Goal: Transaction & Acquisition: Purchase product/service

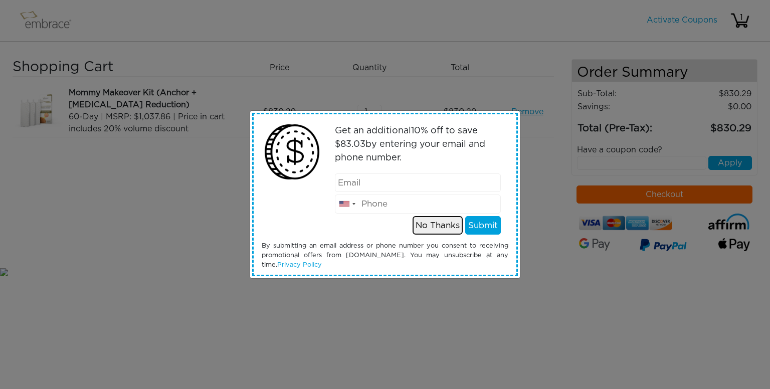
click at [439, 226] on button "No Thanks" at bounding box center [438, 225] width 50 height 19
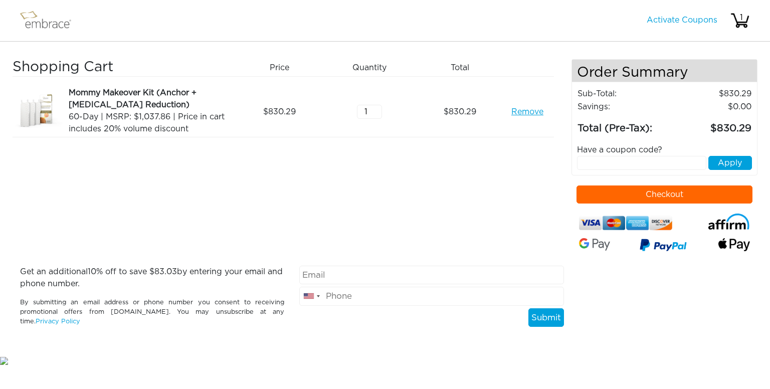
click at [645, 162] on input "text" at bounding box center [642, 163] width 130 height 14
type input "septembersteal"
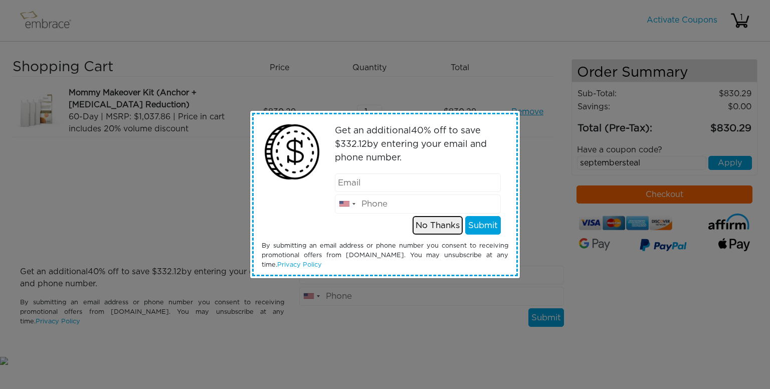
click at [447, 231] on button "No Thanks" at bounding box center [438, 225] width 50 height 19
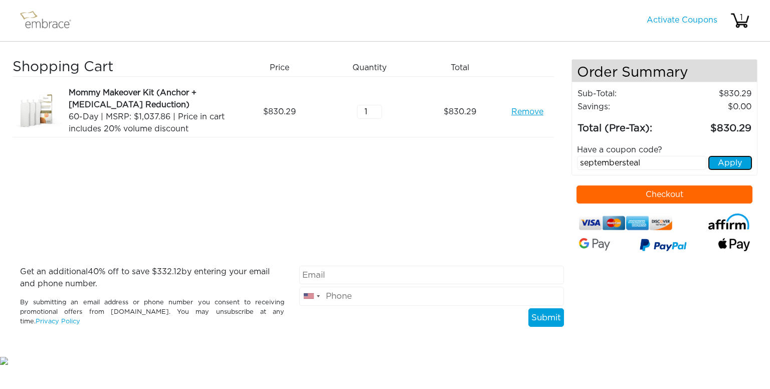
click at [720, 163] on button "Apply" at bounding box center [730, 163] width 44 height 14
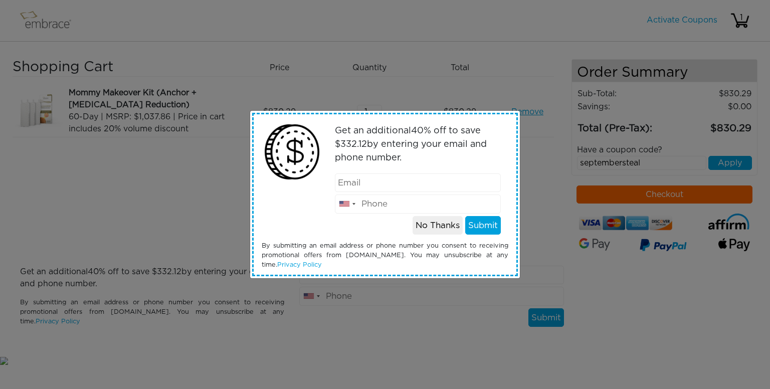
click at [422, 183] on input "email" at bounding box center [418, 182] width 166 height 19
type input "[EMAIL_ADDRESS][DOMAIN_NAME]"
click at [417, 204] on input "tel" at bounding box center [418, 204] width 166 height 19
type input "6063564786"
click at [484, 225] on button "Submit" at bounding box center [483, 225] width 36 height 19
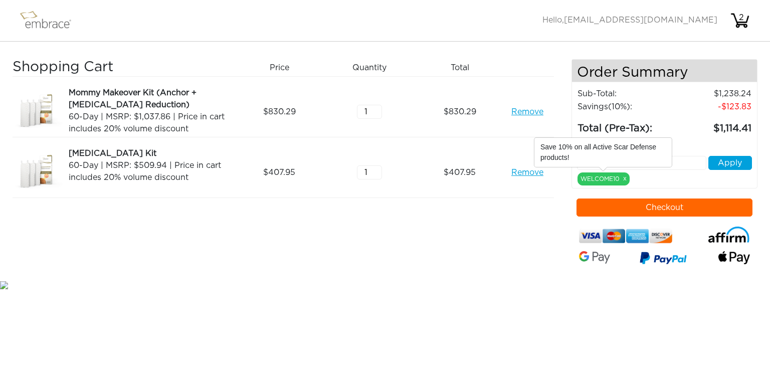
click at [626, 177] on link "x" at bounding box center [625, 178] width 4 height 9
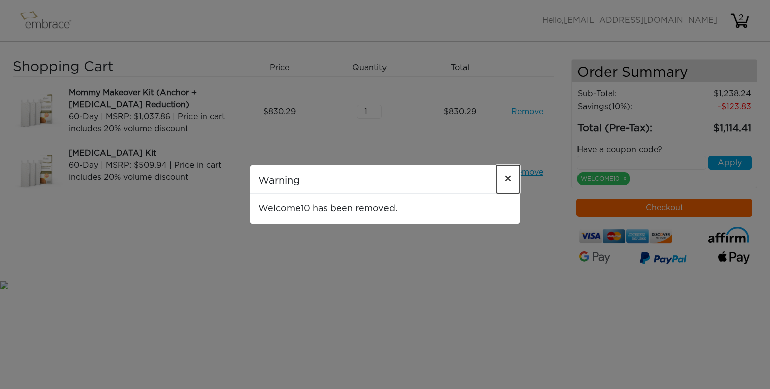
click at [512, 183] on button "×" at bounding box center [508, 179] width 24 height 28
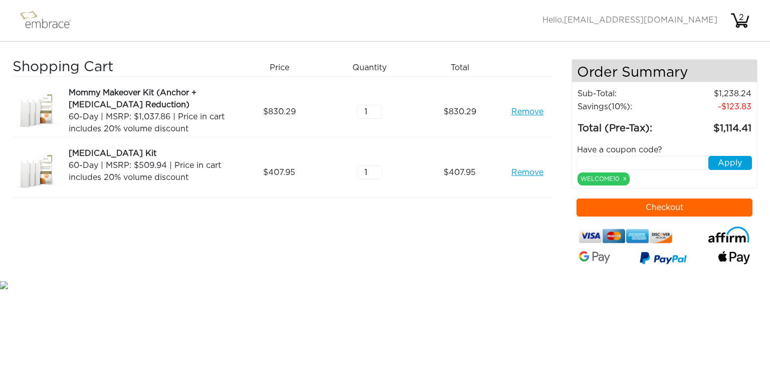
click at [665, 161] on input "text" at bounding box center [642, 163] width 130 height 14
type input "septembersteal"
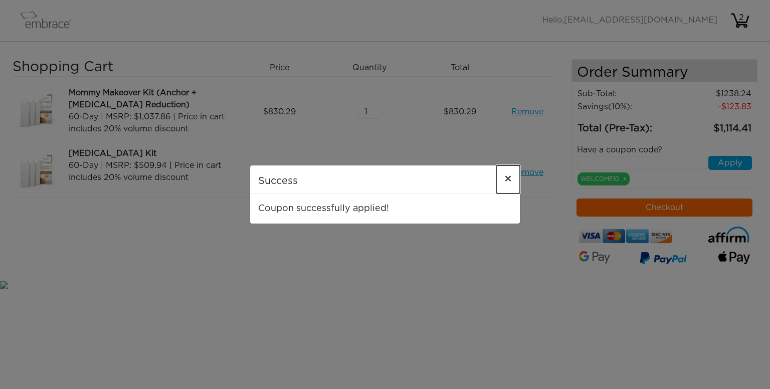
click at [513, 181] on button "×" at bounding box center [508, 179] width 24 height 28
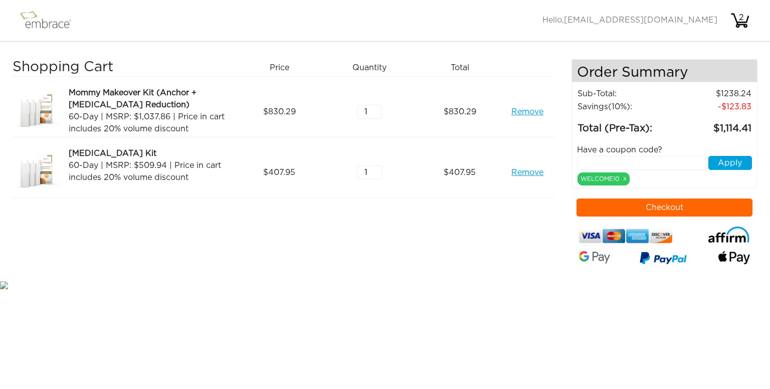
click at [655, 18] on span "[EMAIL_ADDRESS][DOMAIN_NAME]" at bounding box center [640, 20] width 153 height 8
click at [665, 207] on button "Checkout" at bounding box center [665, 208] width 176 height 18
click at [601, 160] on input "text" at bounding box center [642, 163] width 130 height 14
type input "septembersteal"
click at [731, 165] on button "Apply" at bounding box center [730, 163] width 44 height 14
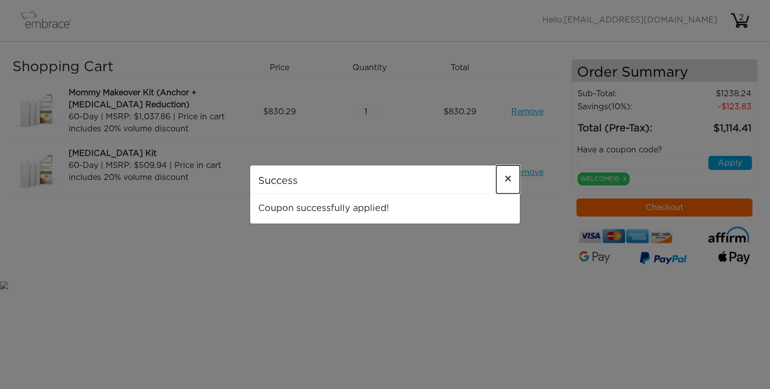
click at [508, 175] on span "×" at bounding box center [508, 179] width 8 height 12
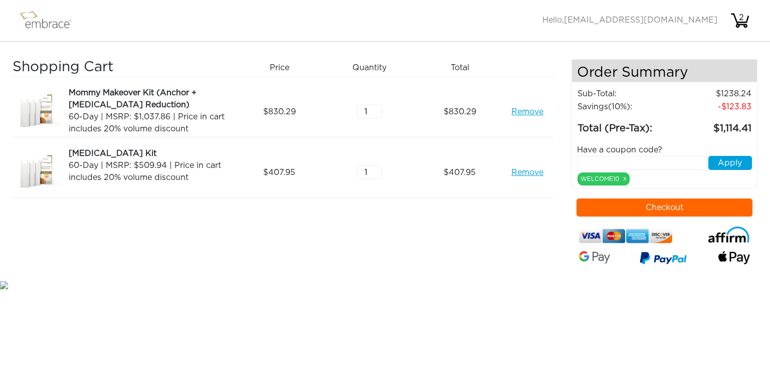
click at [684, 210] on button "Checkout" at bounding box center [665, 208] width 176 height 18
click at [526, 171] on link "Remove" at bounding box center [527, 172] width 32 height 12
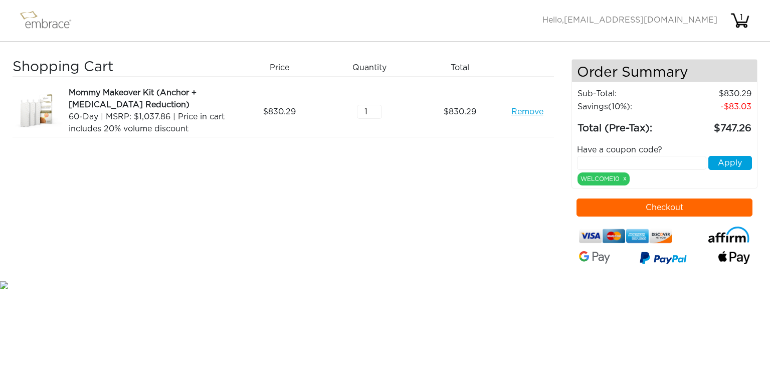
click at [529, 115] on link "Remove" at bounding box center [527, 112] width 32 height 12
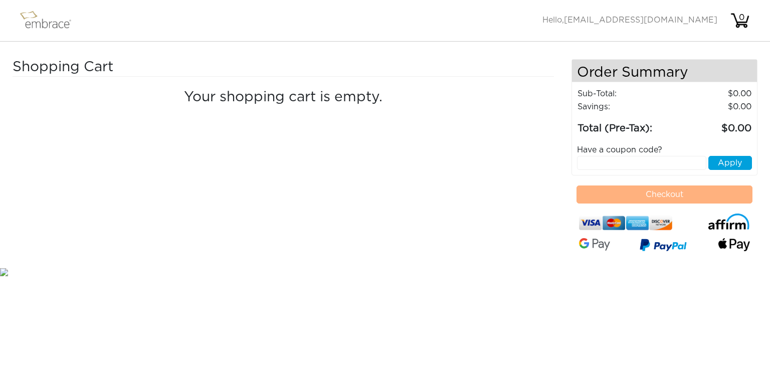
click at [663, 20] on span "[EMAIL_ADDRESS][DOMAIN_NAME]" at bounding box center [640, 20] width 153 height 8
